Goal: Book appointment/travel/reservation

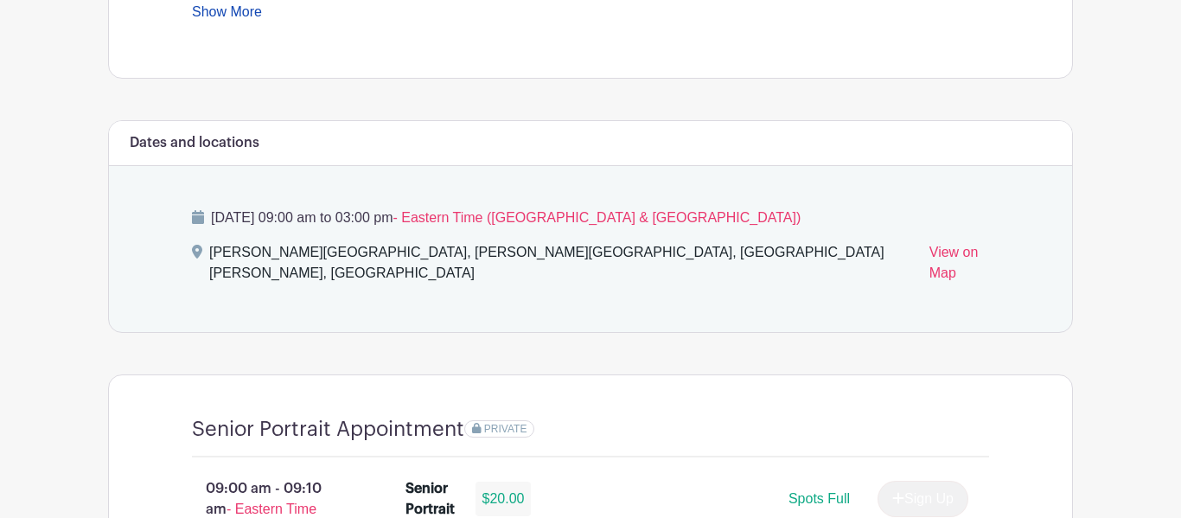
scroll to position [918, 0]
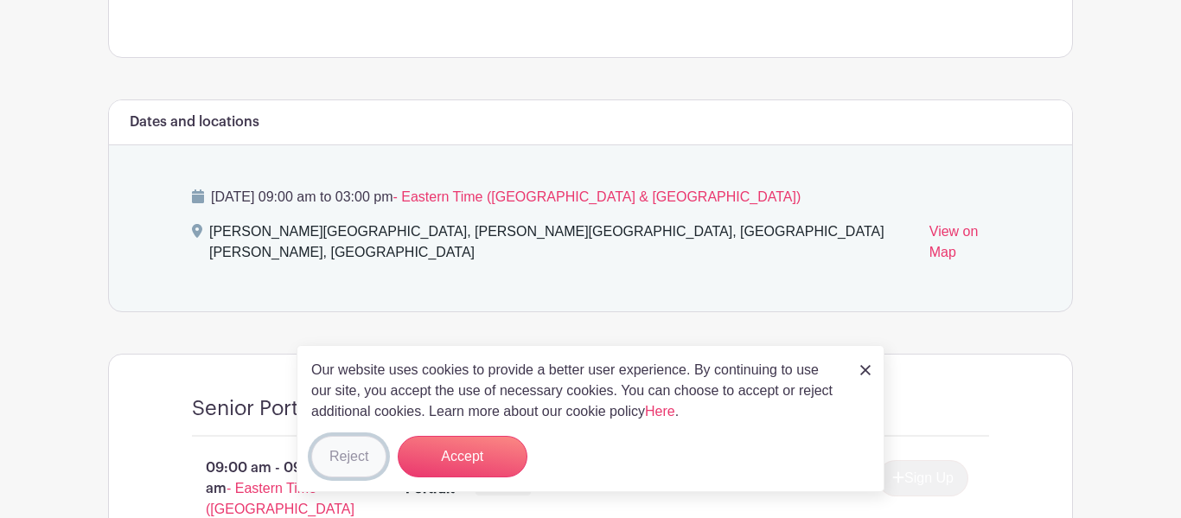
click at [355, 456] on button "Reject" at bounding box center [348, 456] width 75 height 41
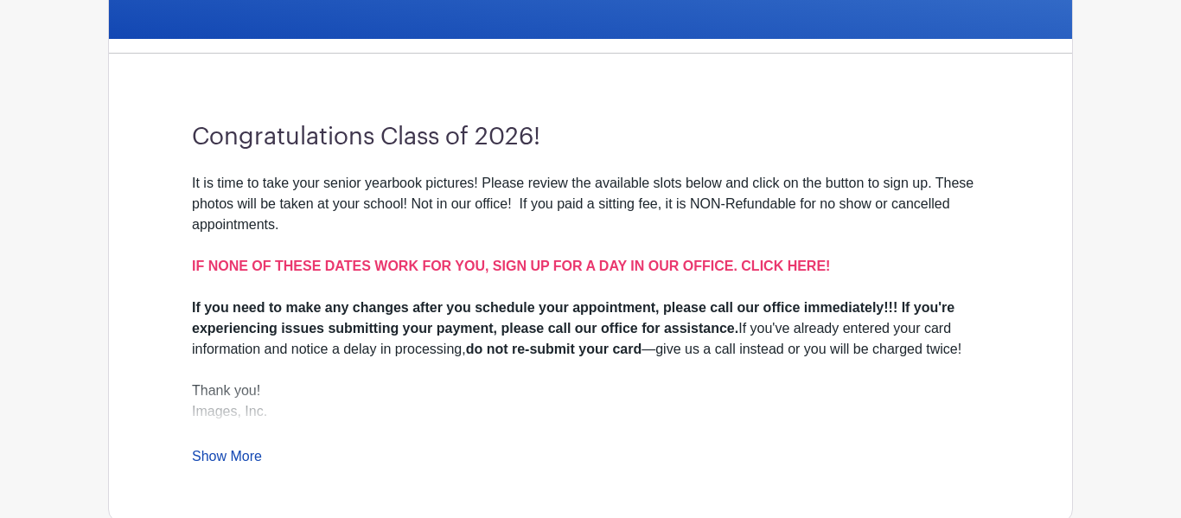
scroll to position [454, 0]
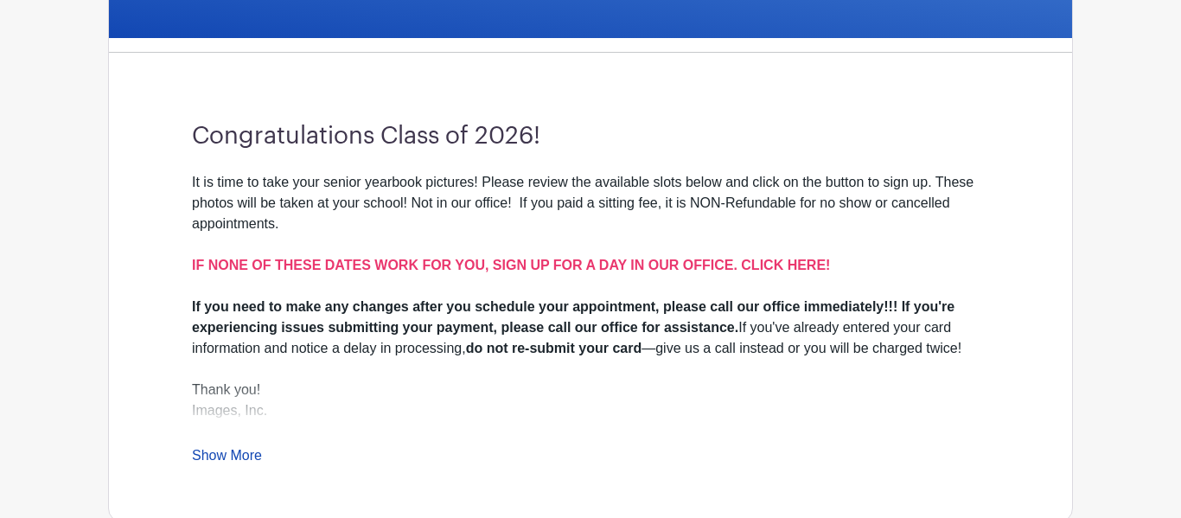
click at [246, 402] on div "It is time to take your senior yearbook pictures! Please review the available s…" at bounding box center [590, 319] width 797 height 294
click at [252, 448] on link "Show More" at bounding box center [227, 459] width 70 height 22
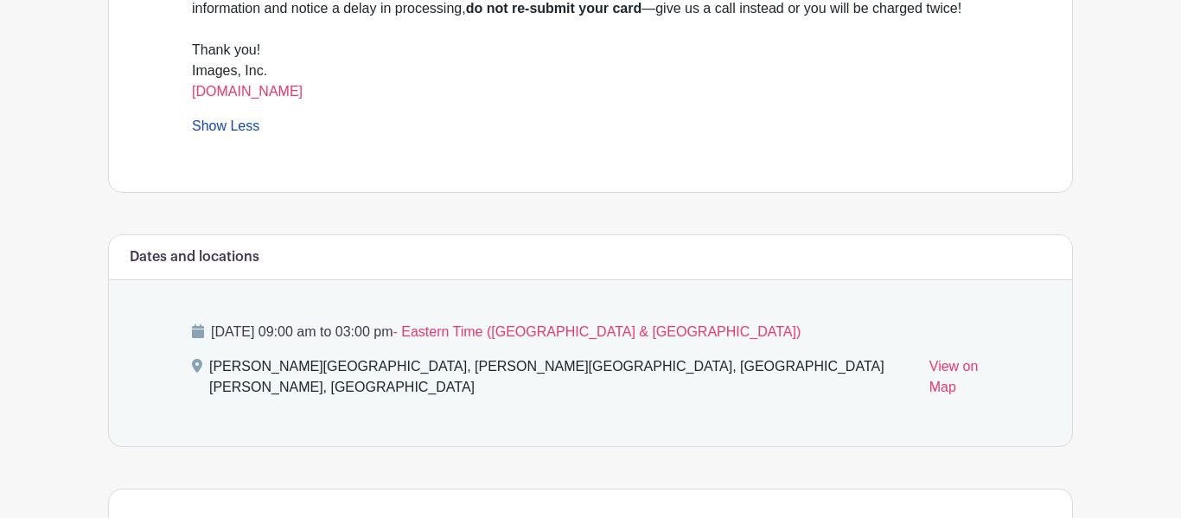
scroll to position [786, 0]
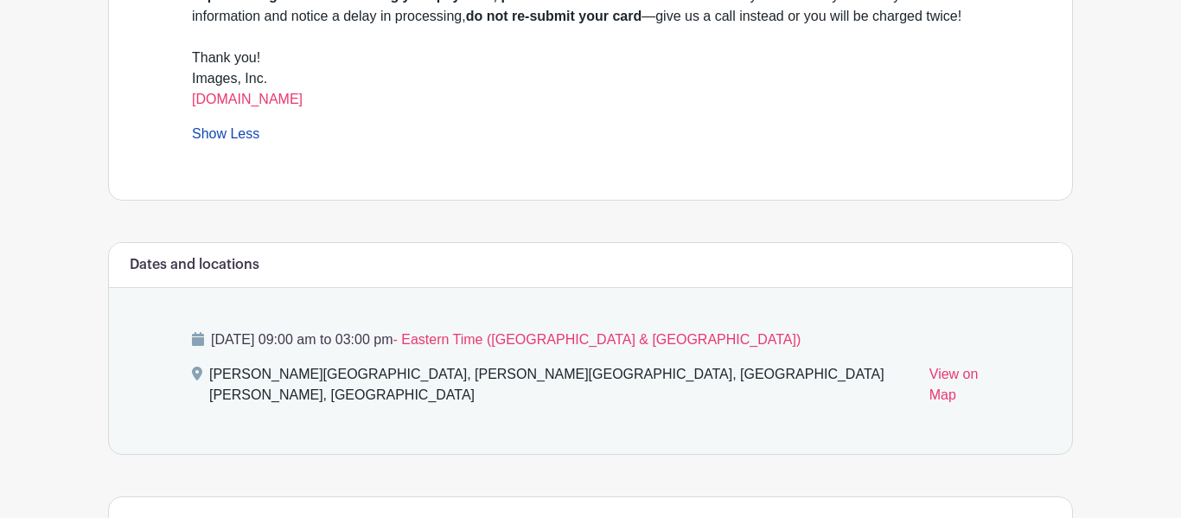
click at [200, 332] on icon at bounding box center [198, 339] width 12 height 14
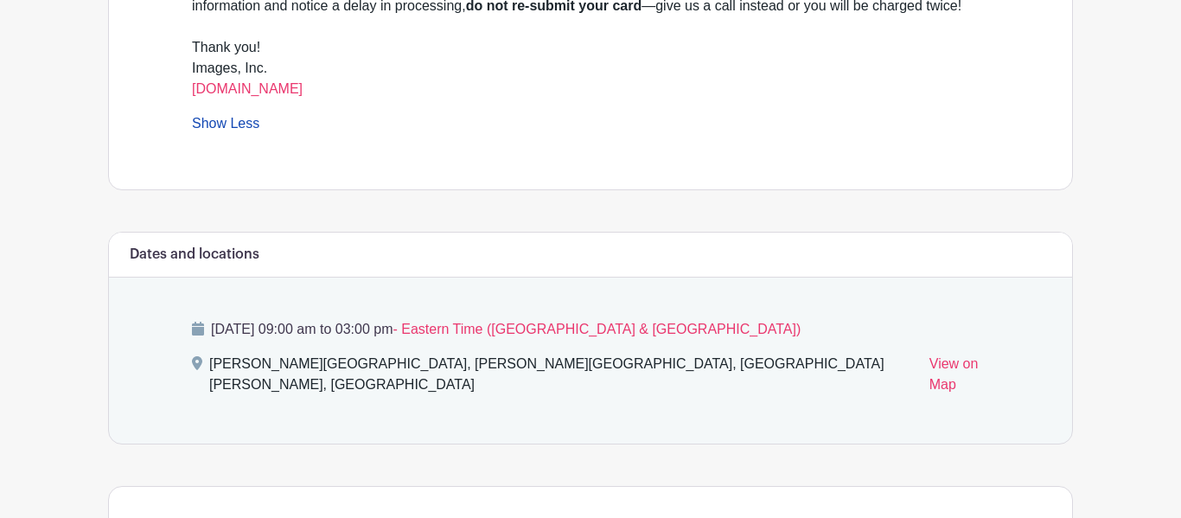
scroll to position [808, 0]
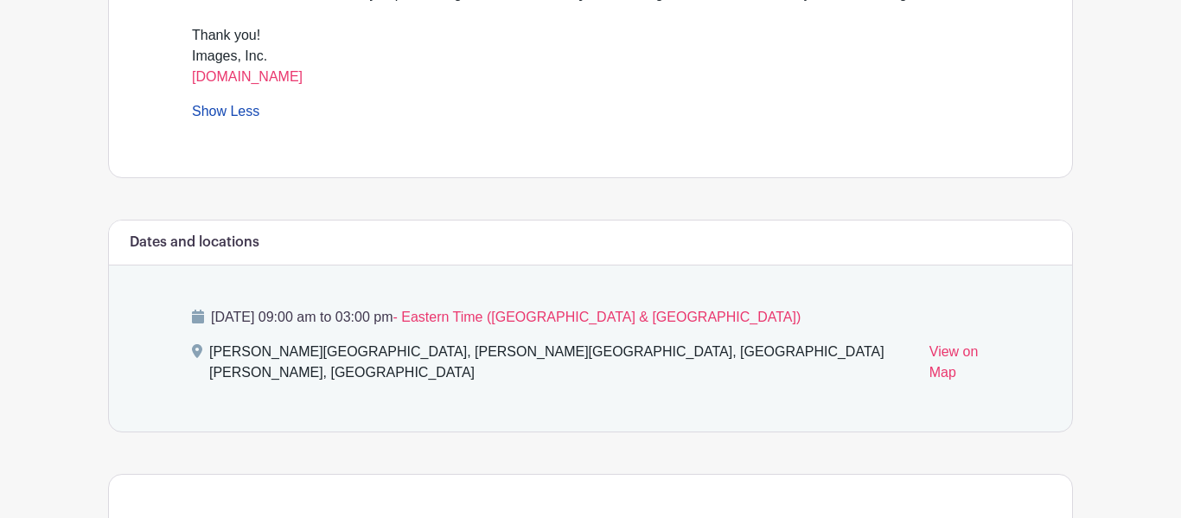
click at [406, 331] on div "Tuesday, October 07, 2025 at 09:00 am to 03:00 pm - Eastern Time (US & Canada) …" at bounding box center [590, 348] width 880 height 166
click at [649, 307] on p "Tuesday, October 07, 2025 at 09:00 am to 03:00 pm - Eastern Time (US & Canada)" at bounding box center [590, 317] width 797 height 21
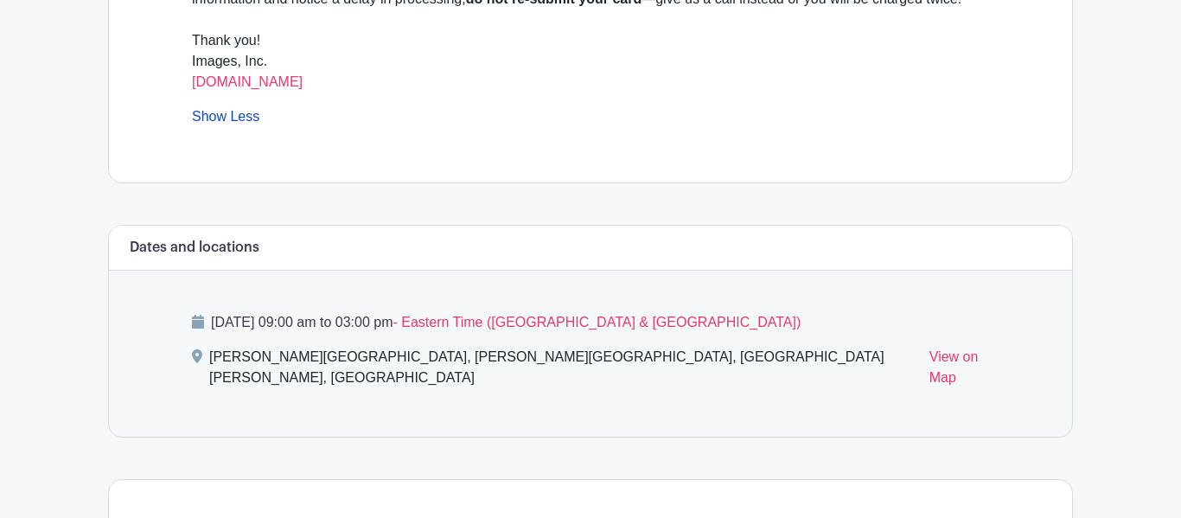
click at [663, 315] on span "- Eastern Time ([GEOGRAPHIC_DATA] & [GEOGRAPHIC_DATA])" at bounding box center [596, 322] width 408 height 15
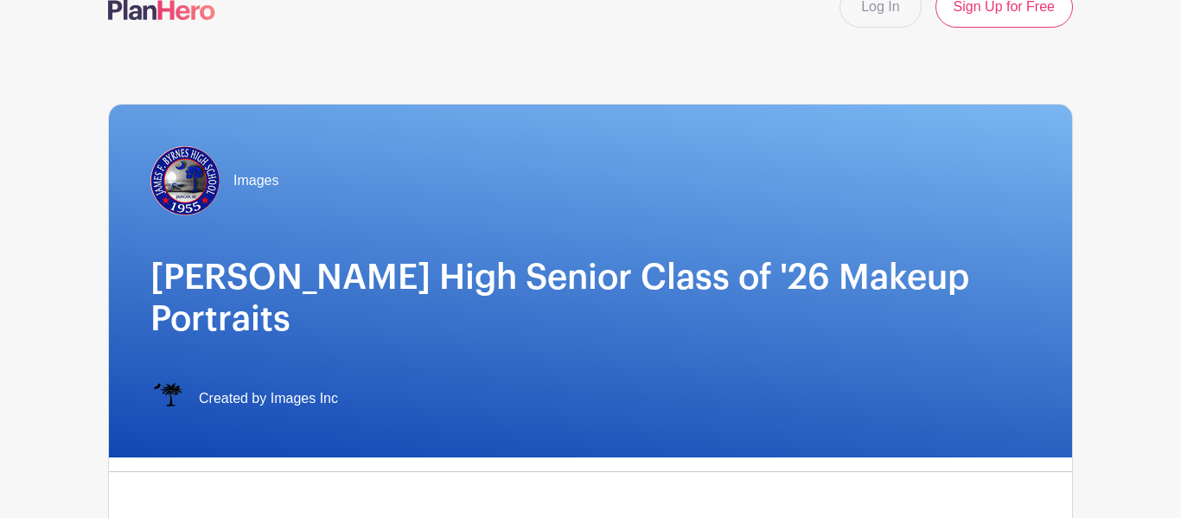
scroll to position [0, 0]
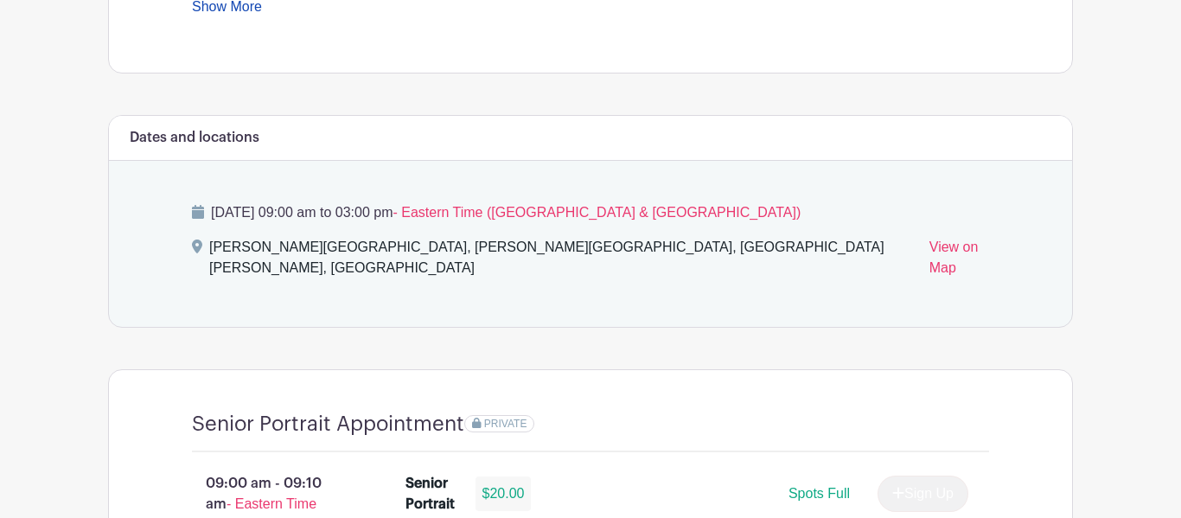
scroll to position [911, 0]
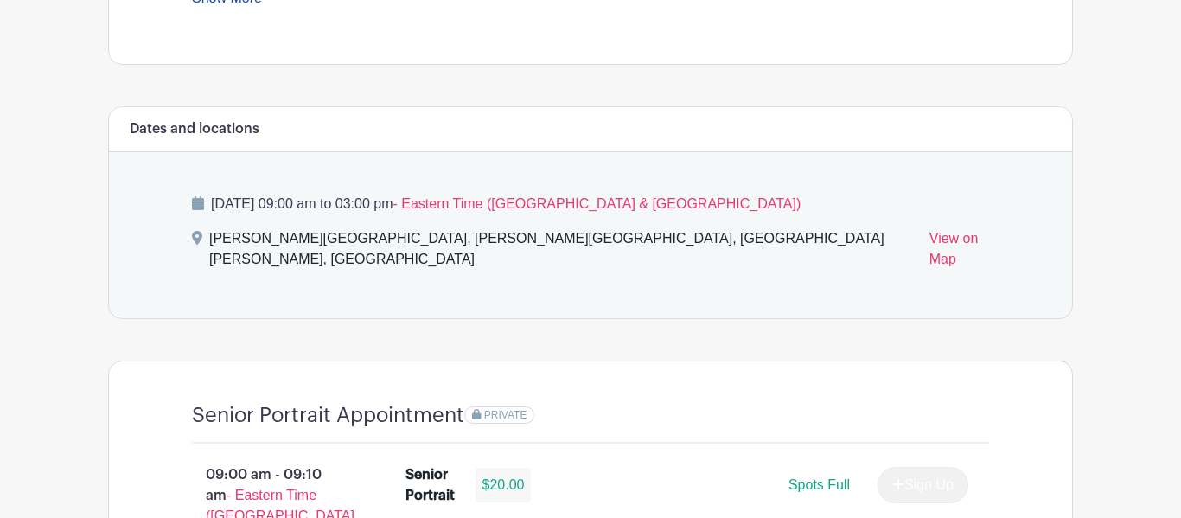
click at [548, 196] on span "- Eastern Time ([GEOGRAPHIC_DATA] & [GEOGRAPHIC_DATA])" at bounding box center [596, 203] width 408 height 15
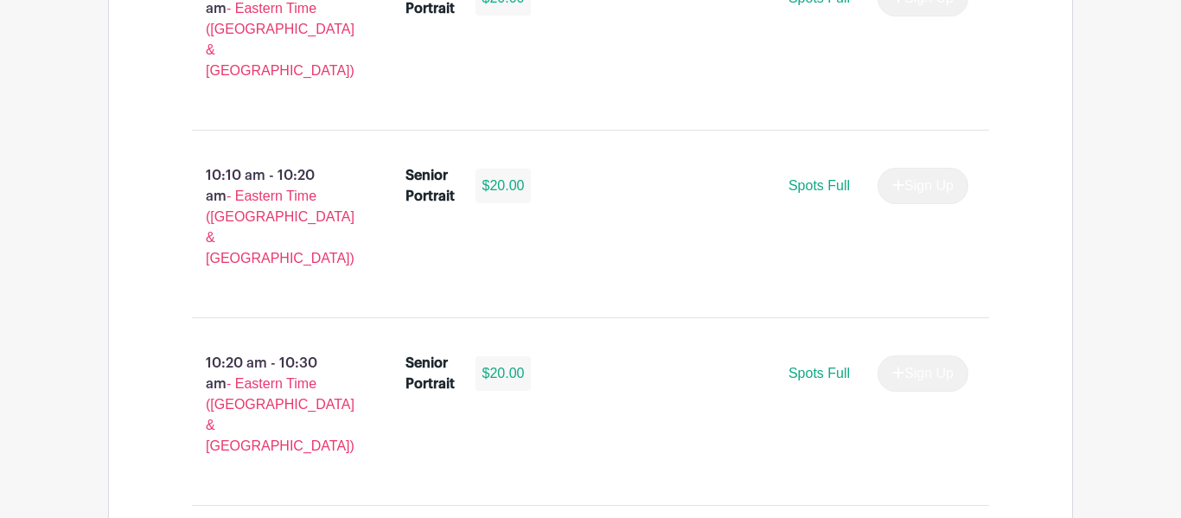
scroll to position [0, 0]
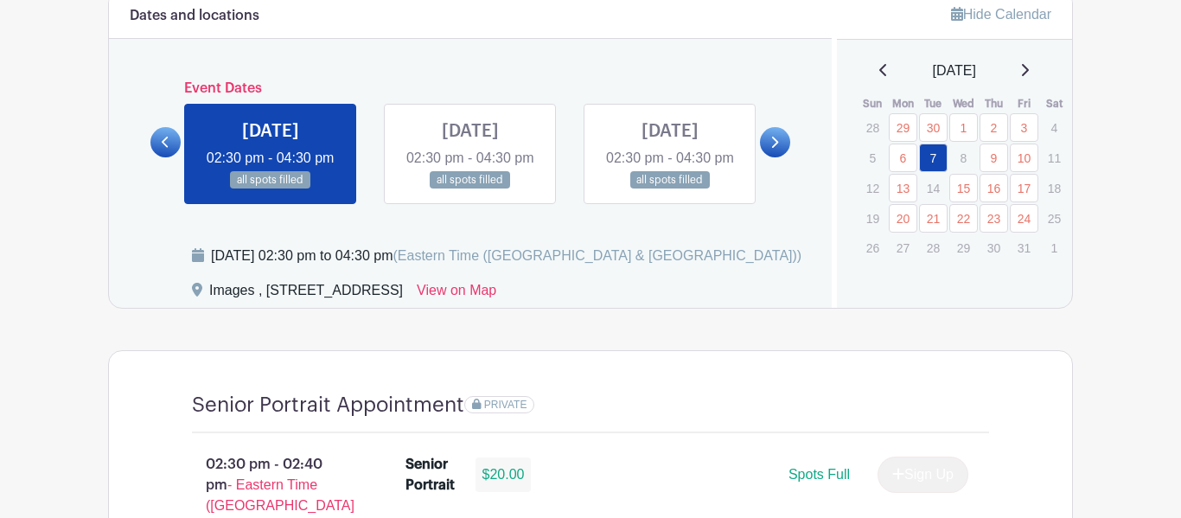
scroll to position [947, 0]
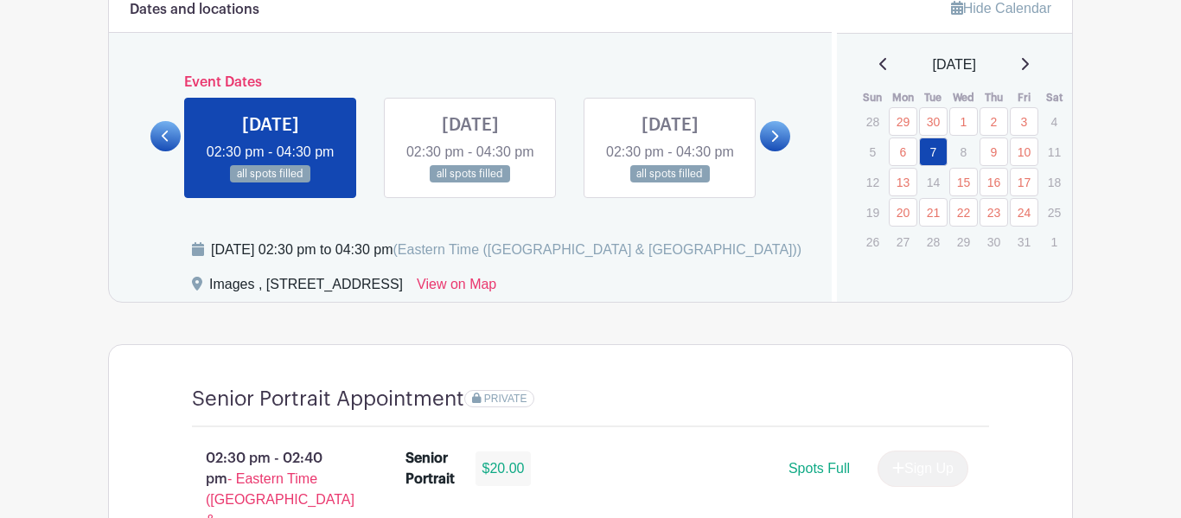
click at [769, 146] on link at bounding box center [775, 136] width 30 height 30
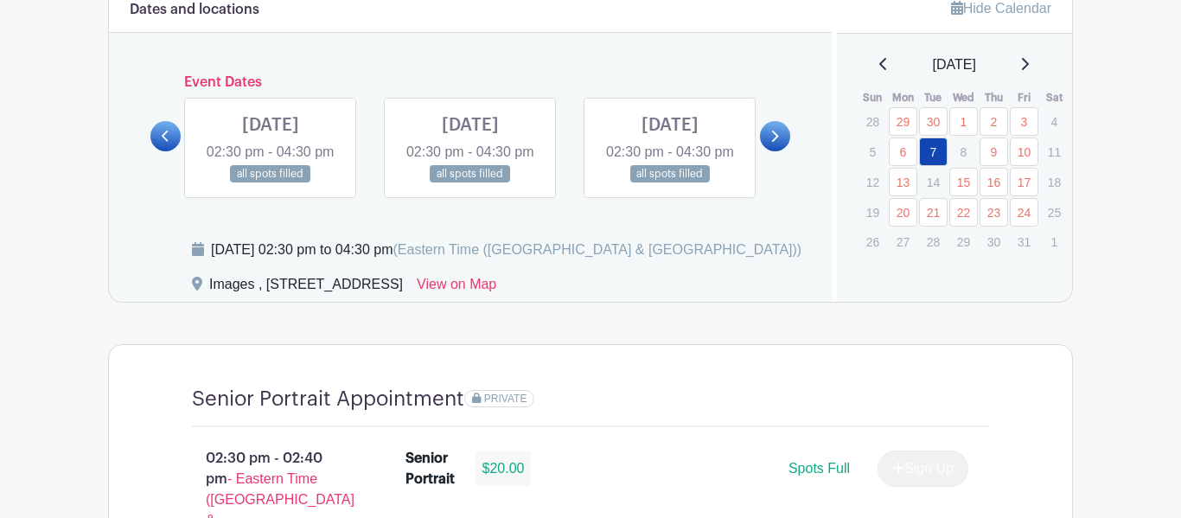
click at [768, 146] on link at bounding box center [775, 136] width 30 height 30
click at [770, 143] on icon at bounding box center [774, 136] width 8 height 13
click at [774, 142] on icon at bounding box center [775, 136] width 7 height 11
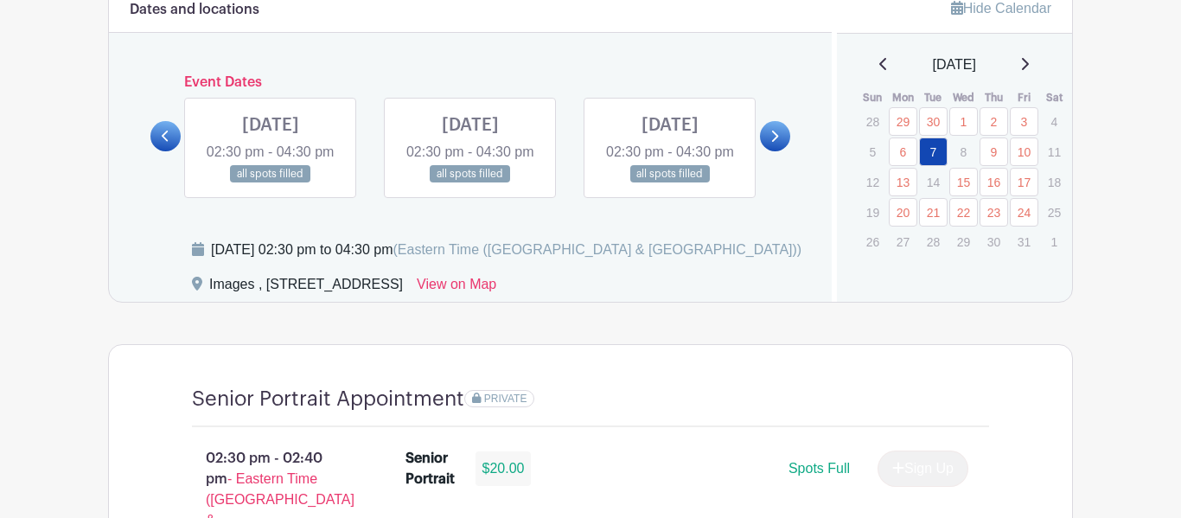
click at [162, 143] on icon at bounding box center [166, 136] width 8 height 13
click at [163, 143] on icon at bounding box center [166, 136] width 8 height 13
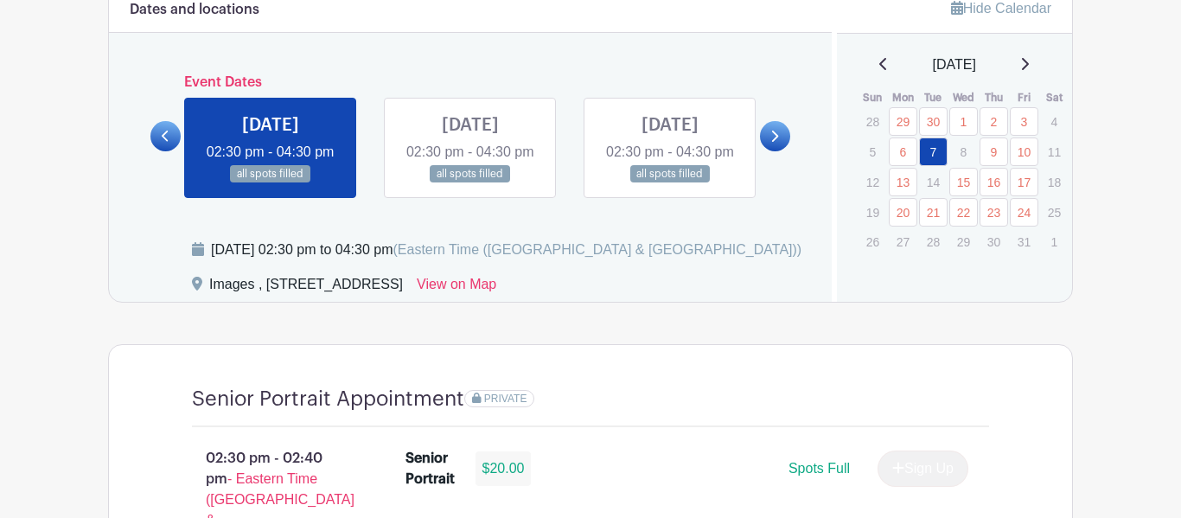
click at [163, 143] on icon at bounding box center [166, 136] width 8 height 13
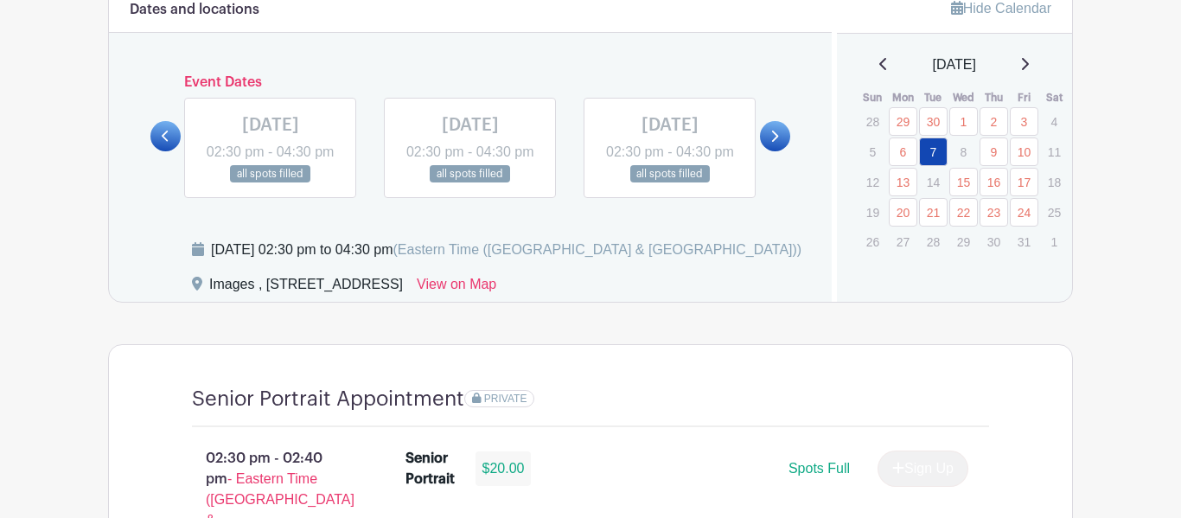
click at [163, 143] on icon at bounding box center [166, 136] width 8 height 13
click at [778, 151] on link at bounding box center [775, 136] width 30 height 30
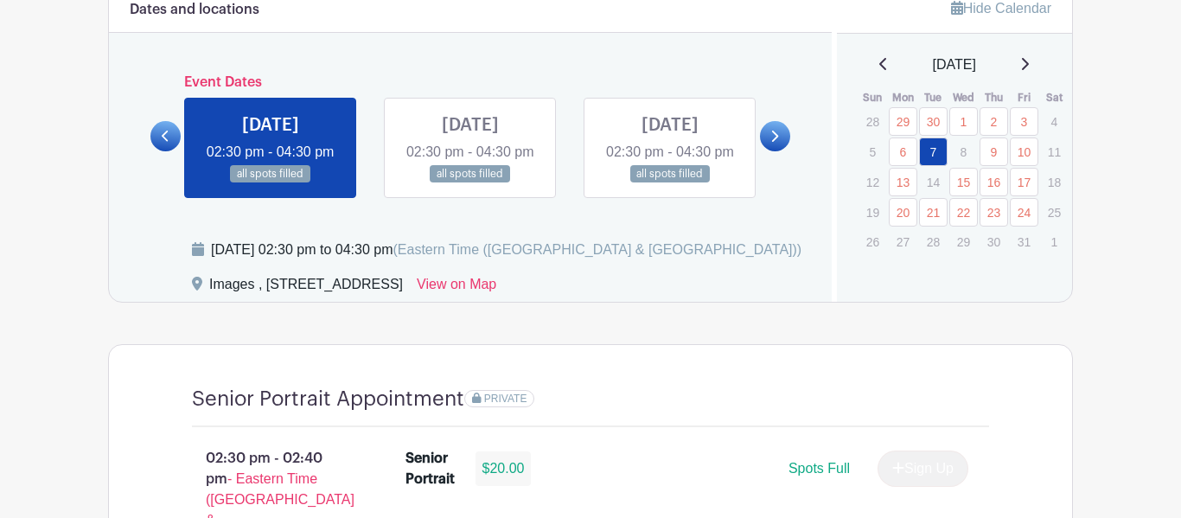
click at [470, 183] on link at bounding box center [470, 183] width 0 height 0
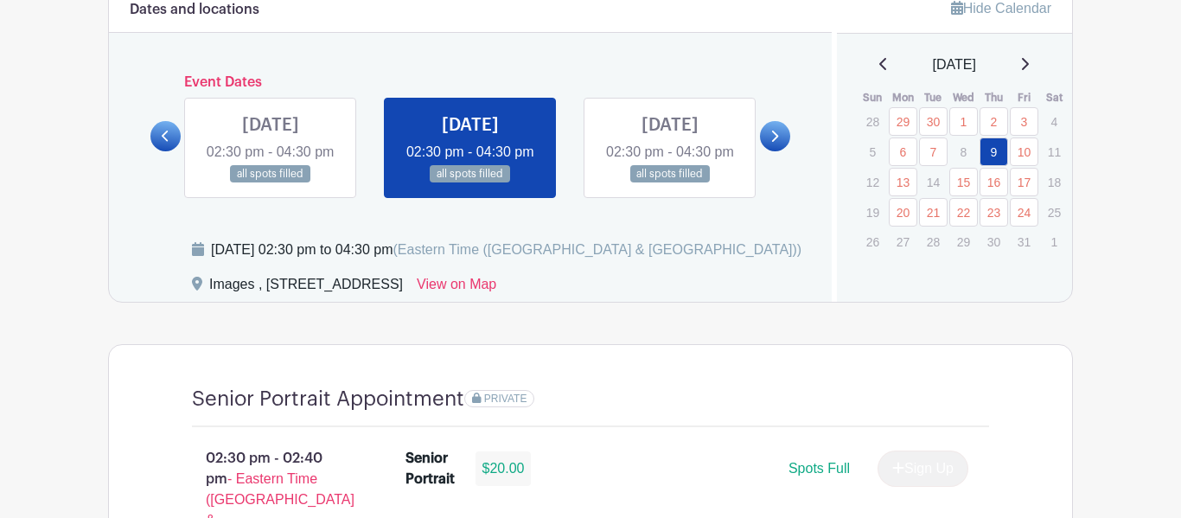
click at [773, 137] on link at bounding box center [775, 136] width 30 height 30
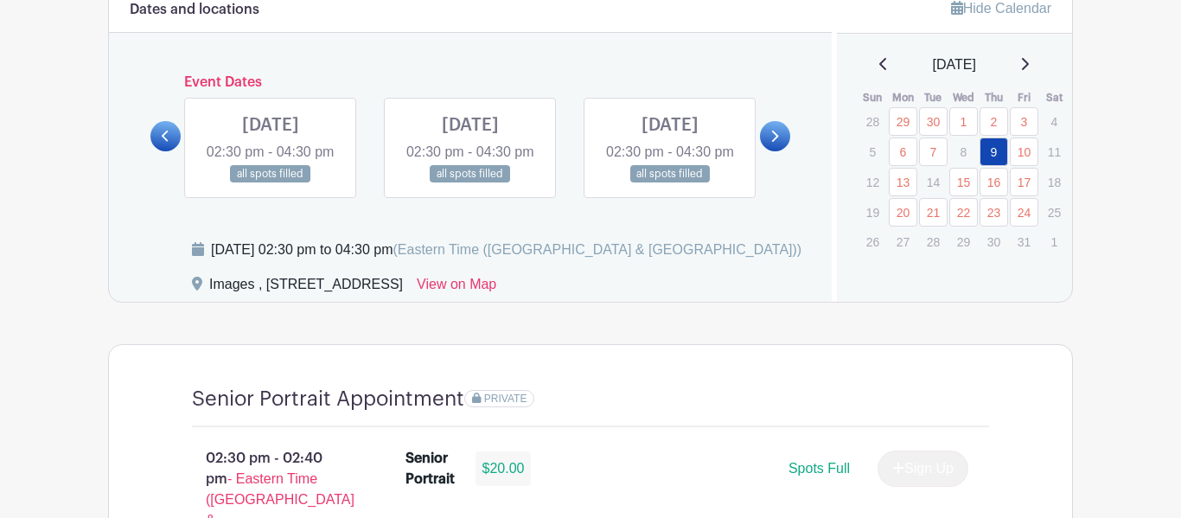
click at [778, 143] on icon at bounding box center [774, 136] width 8 height 13
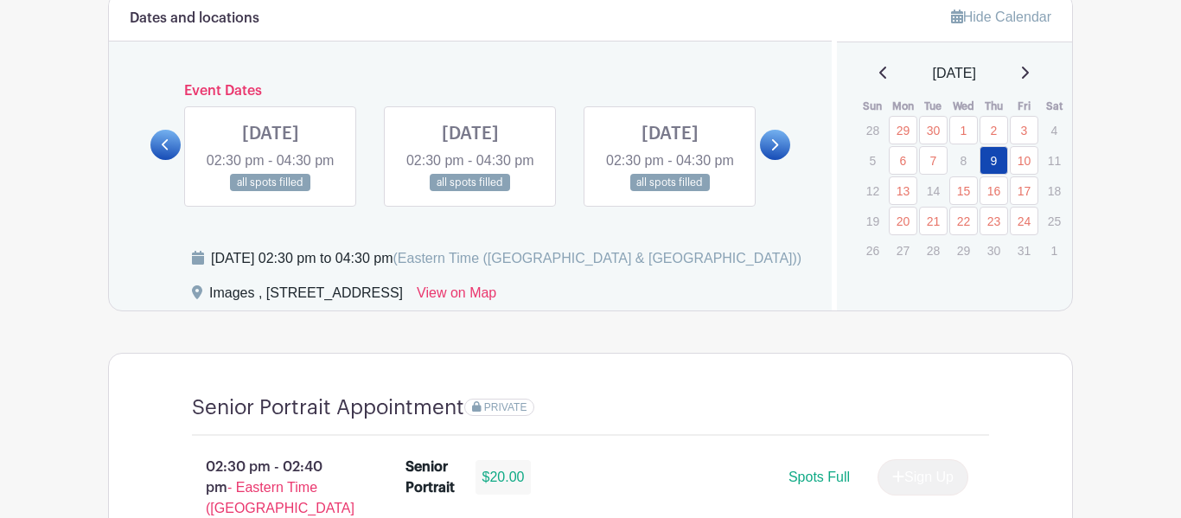
scroll to position [931, 0]
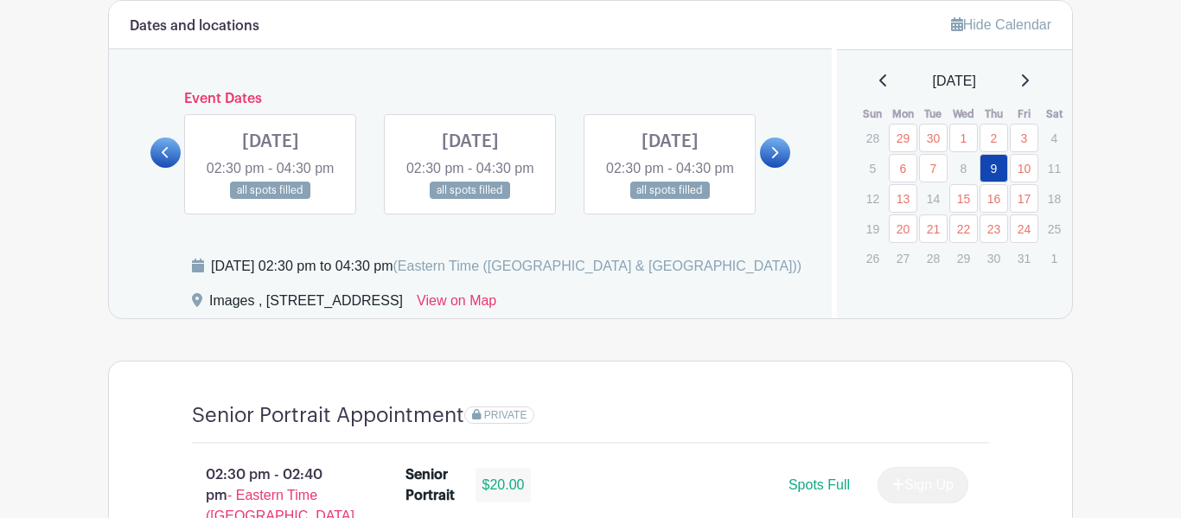
click at [778, 155] on link at bounding box center [775, 152] width 30 height 30
click at [774, 158] on icon at bounding box center [775, 152] width 7 height 11
click at [772, 159] on icon at bounding box center [774, 152] width 8 height 13
click at [774, 159] on icon at bounding box center [774, 152] width 8 height 13
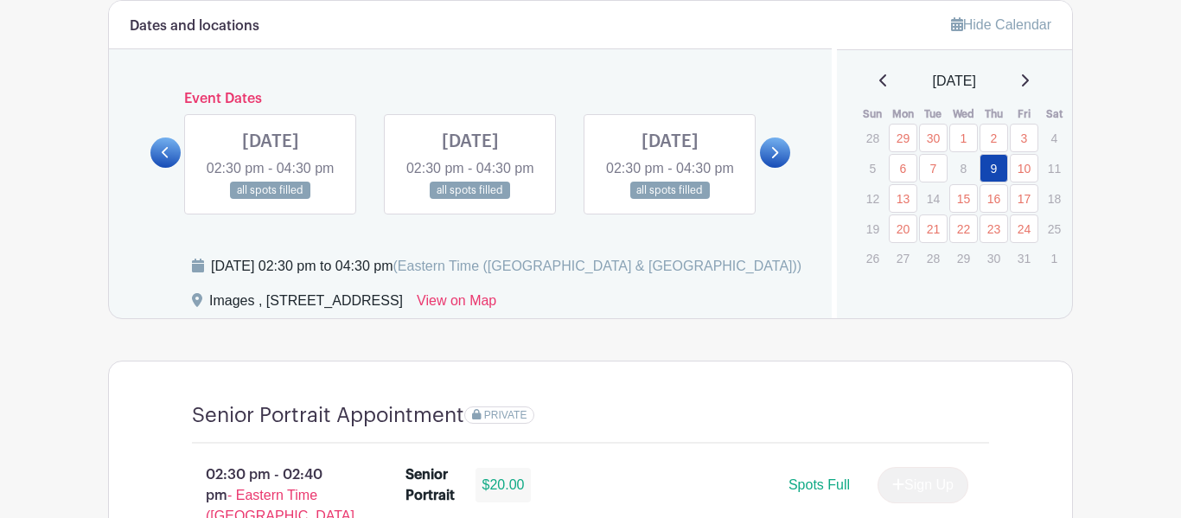
click at [774, 159] on icon at bounding box center [774, 152] width 8 height 13
click at [770, 159] on icon at bounding box center [774, 152] width 8 height 13
click at [1024, 98] on div "October 2025 Sun Mon Tue Wed Thu Fri Sat 28 29 30 1 2 3 4 5 6 7 8 9 10 11 12 13…" at bounding box center [954, 171] width 194 height 201
click at [1029, 86] on icon at bounding box center [1025, 80] width 7 height 12
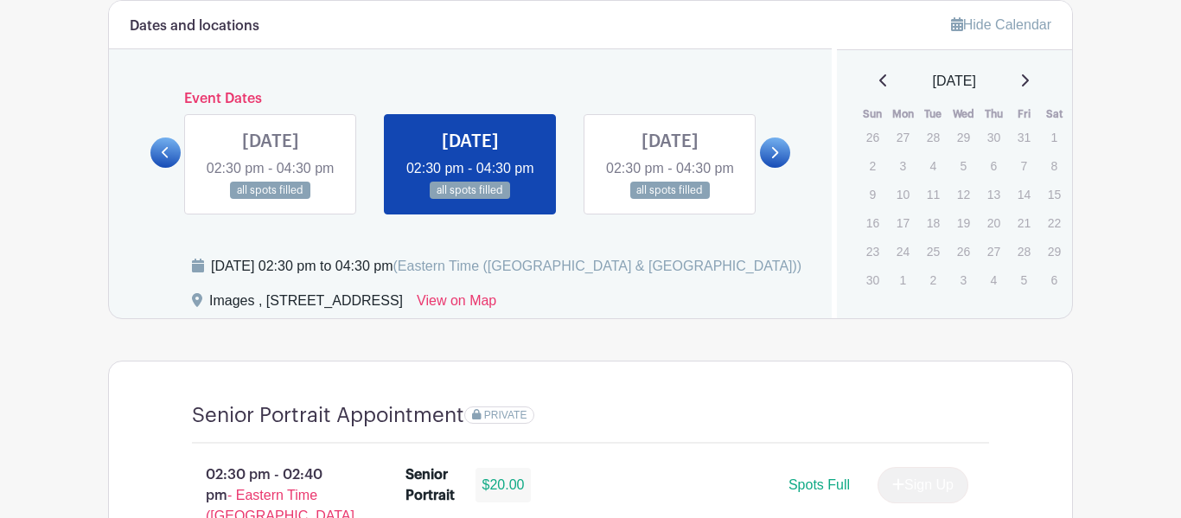
click at [879, 80] on icon at bounding box center [882, 80] width 7 height 12
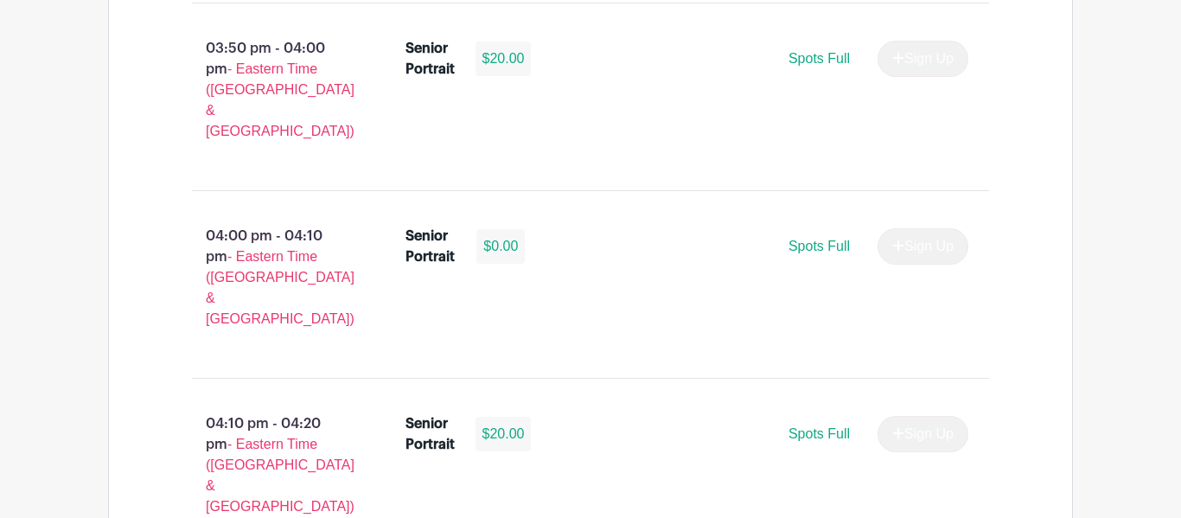
scroll to position [2846, 0]
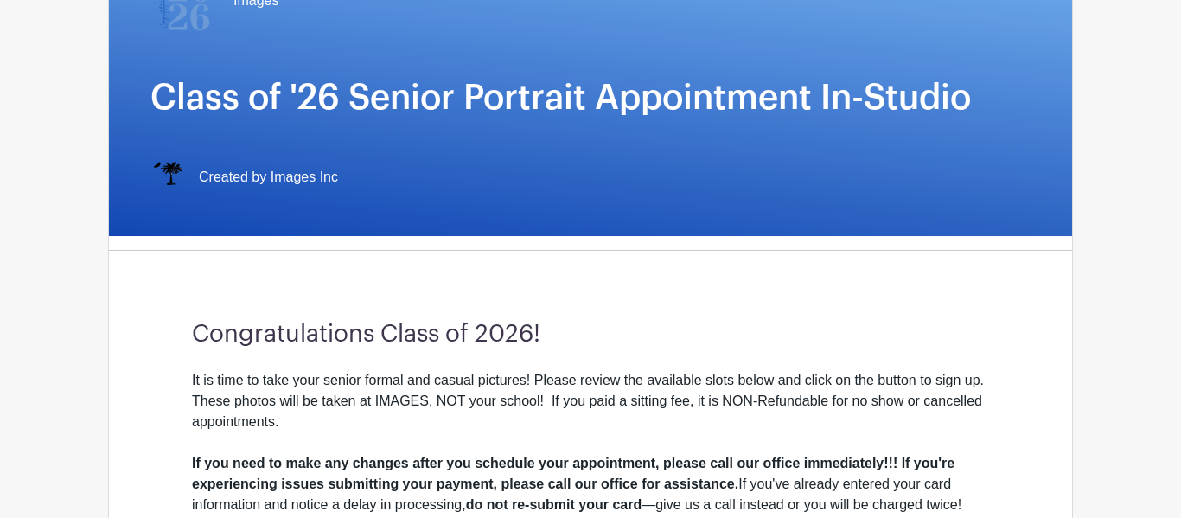
scroll to position [0, 0]
